Goal: Information Seeking & Learning: Get advice/opinions

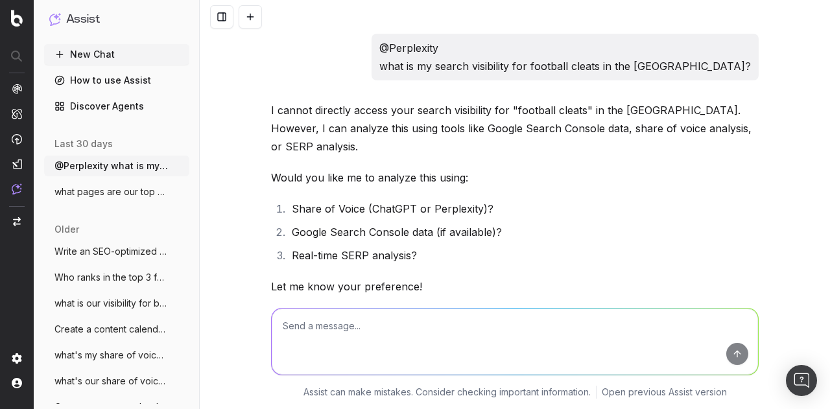
scroll to position [21903, 0]
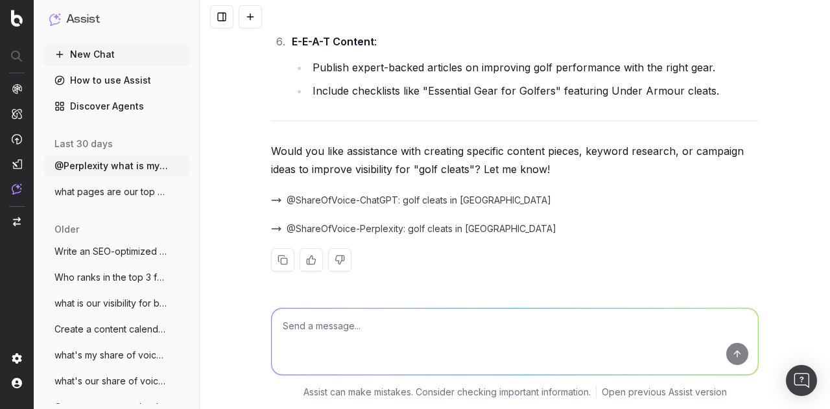
click at [384, 327] on textarea at bounding box center [515, 342] width 486 height 66
type textarea "what is my share of voice in the us compared to nike, adidas, and lululemon?"
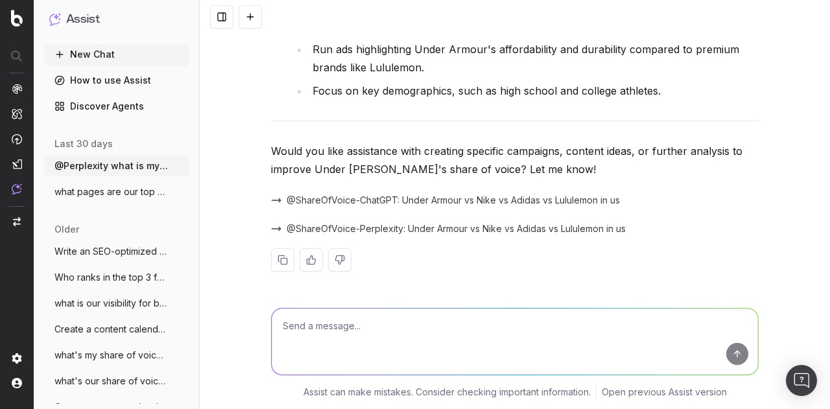
scroll to position [23299, 0]
click at [429, 326] on textarea at bounding box center [515, 342] width 486 height 66
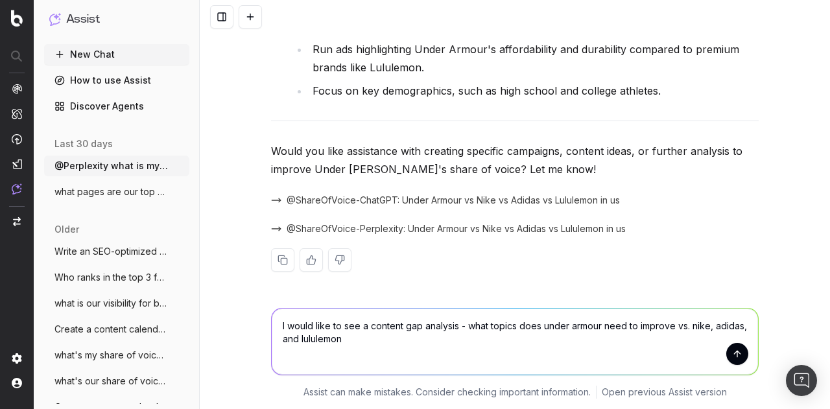
type textarea "I would like to see a content gap analysis - what topics does under armour need…"
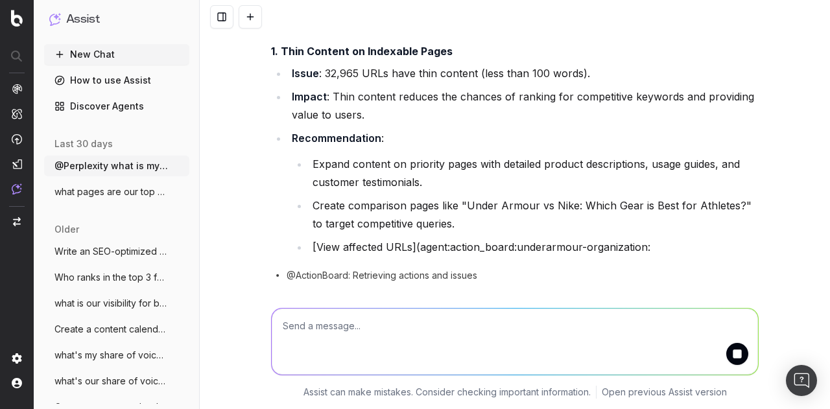
scroll to position [23722, 0]
click at [454, 324] on textarea at bounding box center [515, 342] width 486 height 66
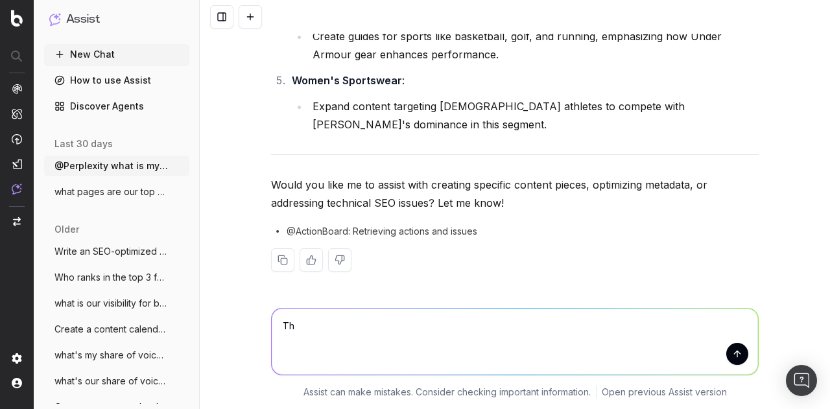
scroll to position [25492, 0]
click at [458, 341] on textarea "Th" at bounding box center [515, 342] width 486 height 66
type textarea "T"
type textarea "I need lists of topics to improve and expand on, vs. [DOMAIN_NAME], lululemon, …"
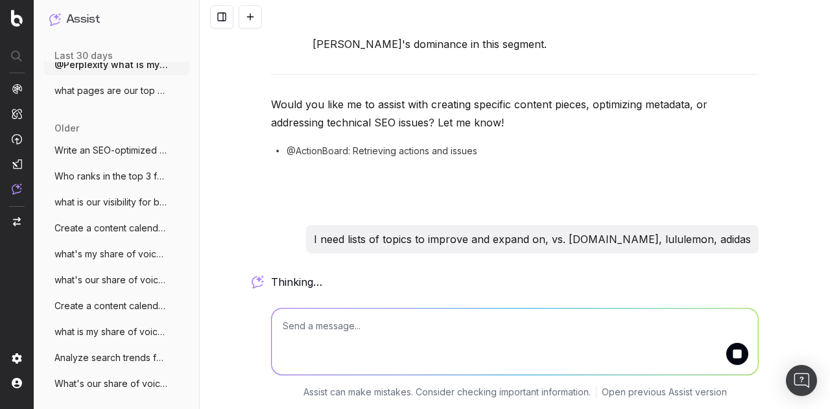
scroll to position [184, 0]
